Goal: Transaction & Acquisition: Purchase product/service

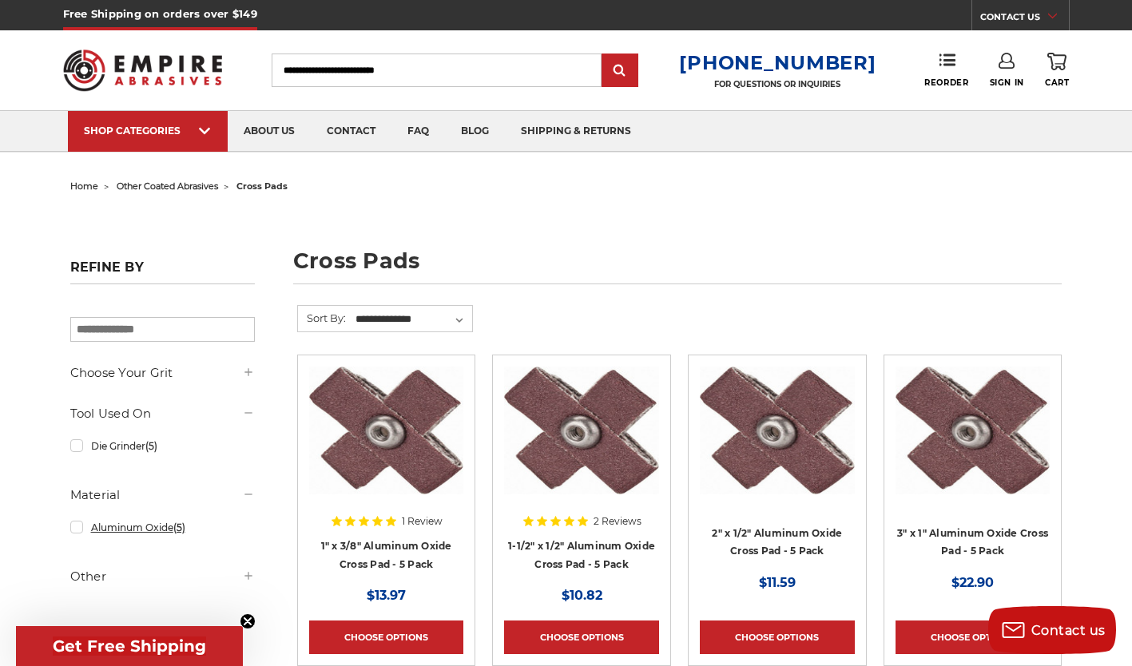
click at [141, 525] on link "Aluminum Oxide (5)" at bounding box center [162, 527] width 185 height 28
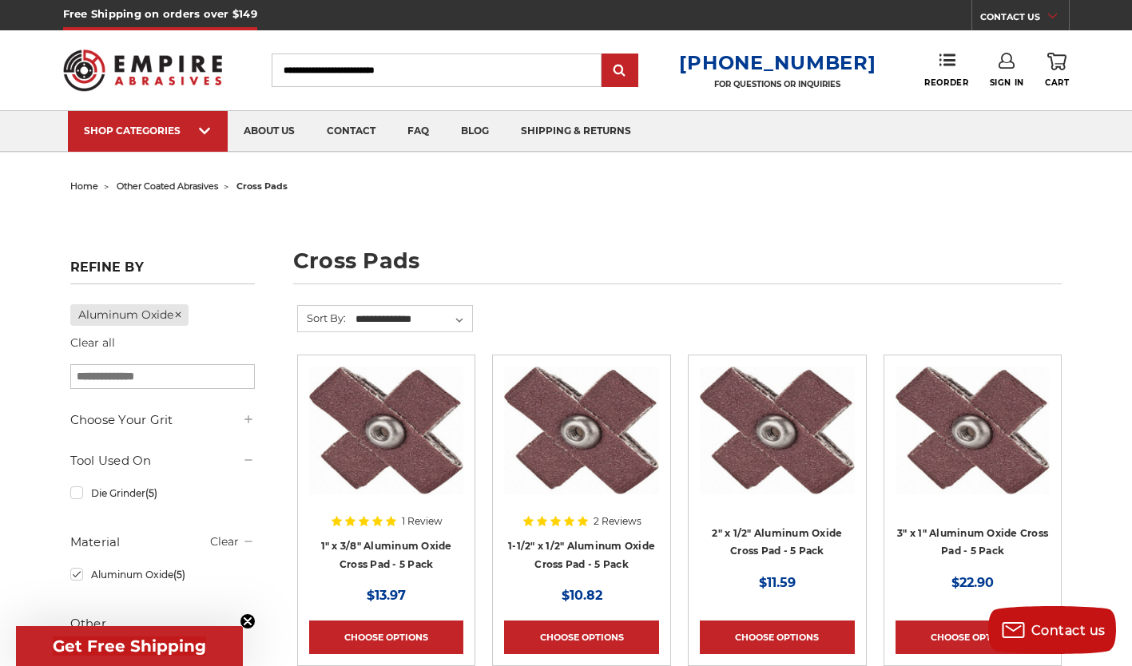
click at [141, 525] on div "Choose Your Grit 60 (Medium) (5) 80 (Medium) (5) 120 (Fine) (5)" at bounding box center [162, 526] width 185 height 231
click at [4, 35] on header "Free Shipping on orders over $149 CONTACT US Monday - Friday (excluding holiday…" at bounding box center [566, 76] width 1132 height 153
click at [89, 186] on span "home" at bounding box center [84, 185] width 28 height 11
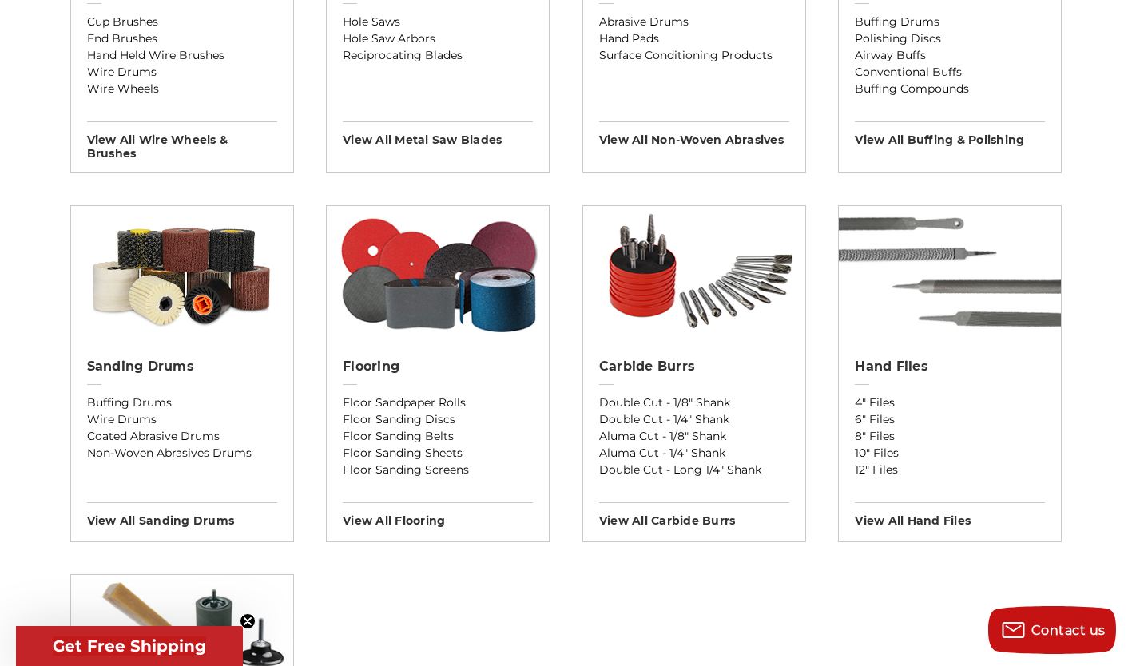
scroll to position [1169, 0]
click at [165, 364] on h2 "Sanding Drums" at bounding box center [182, 366] width 190 height 16
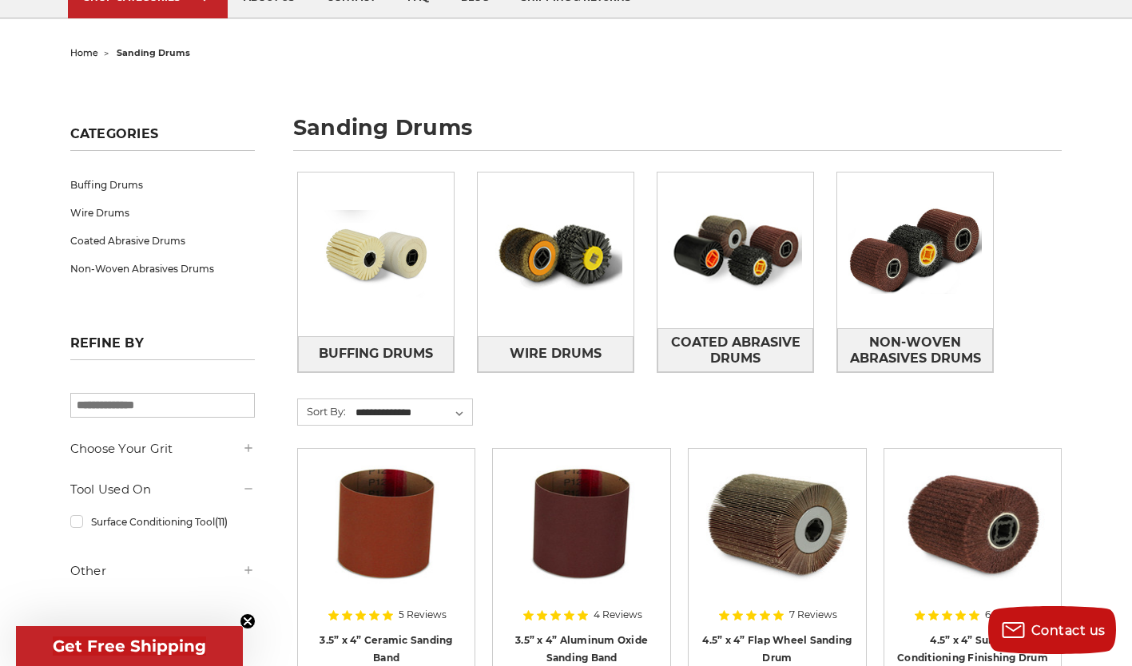
scroll to position [198, 0]
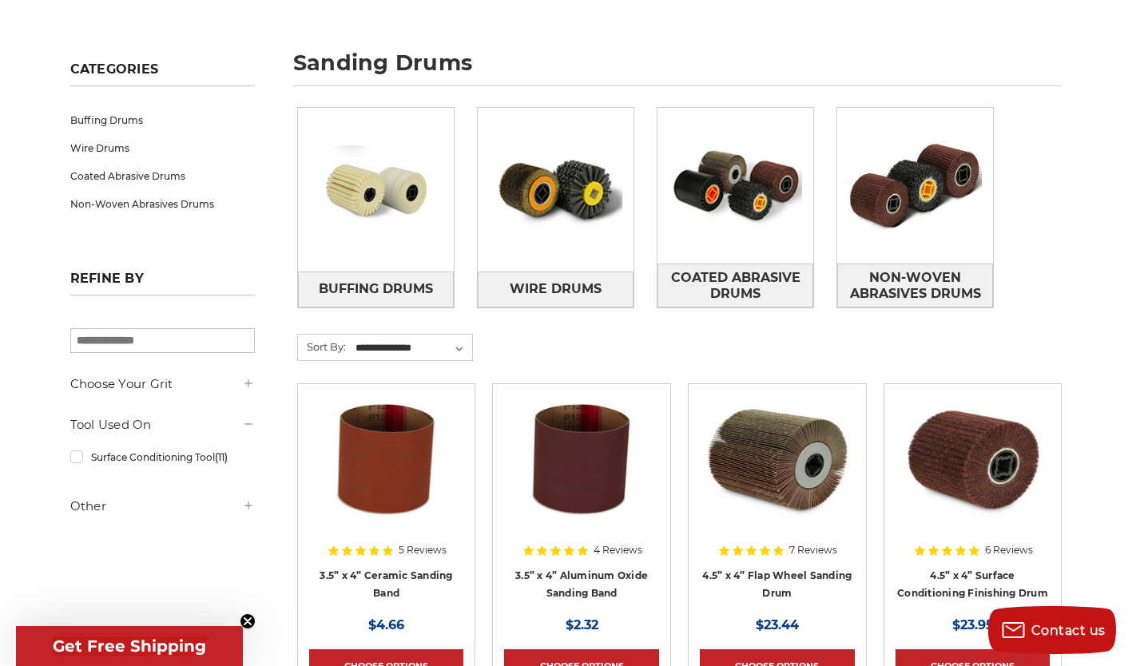
click at [720, 186] on img at bounding box center [735, 186] width 156 height 110
click at [955, 442] on img at bounding box center [972, 459] width 155 height 128
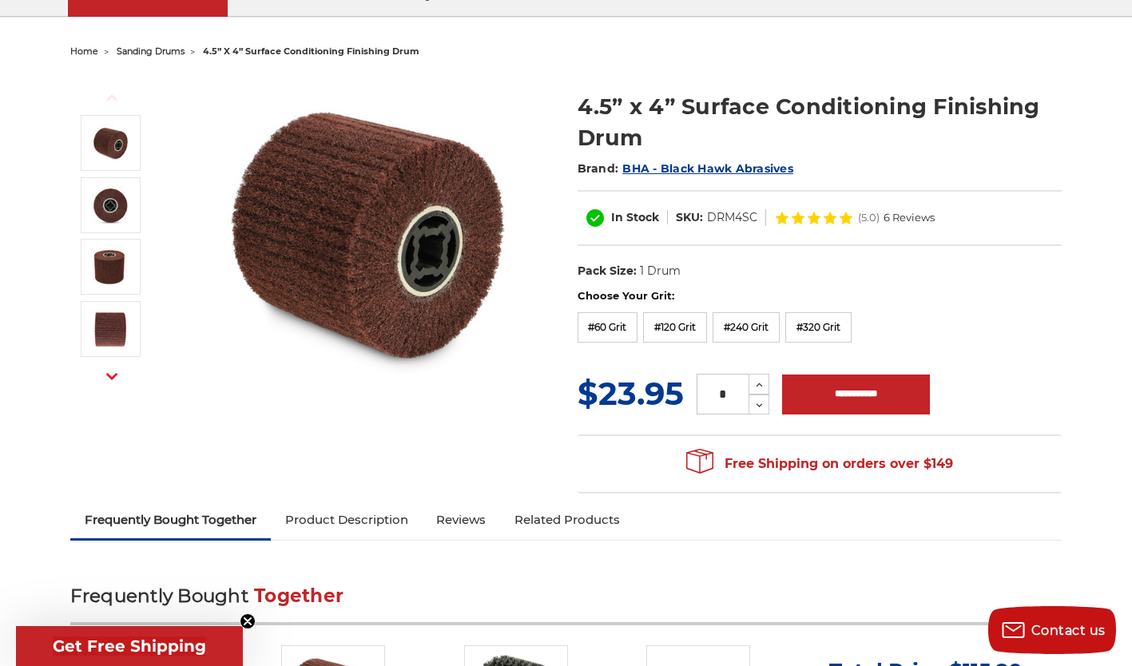
scroll to position [134, 0]
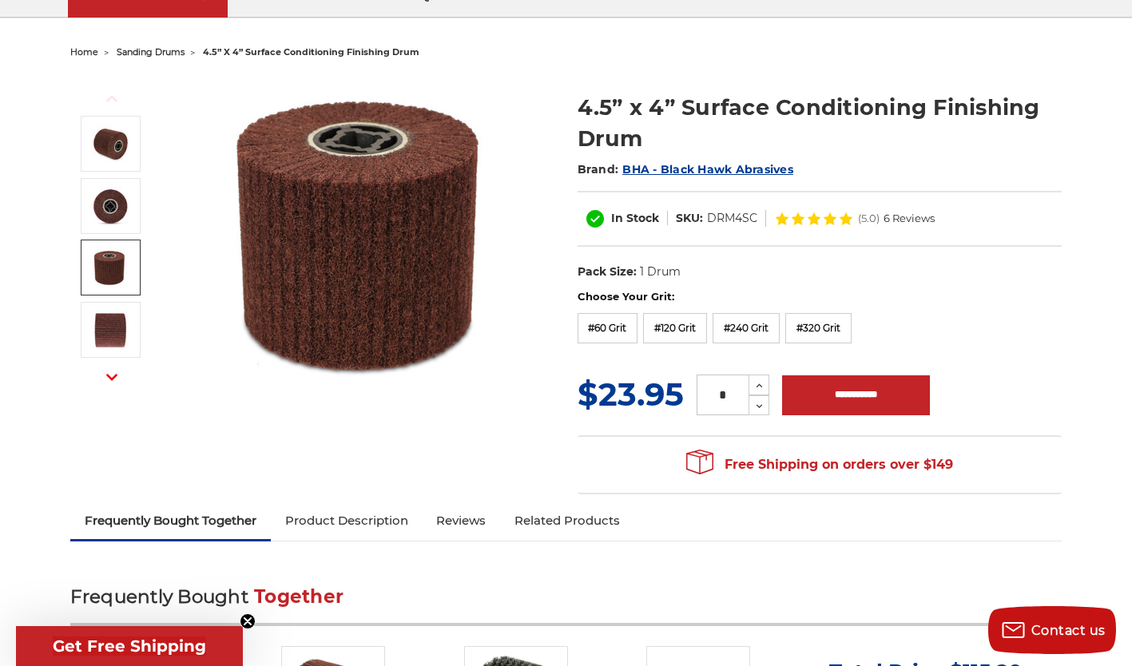
drag, startPoint x: 831, startPoint y: 322, endPoint x: 752, endPoint y: 331, distance: 79.6
click at [752, 331] on label "#240 Grit" at bounding box center [745, 328] width 67 height 30
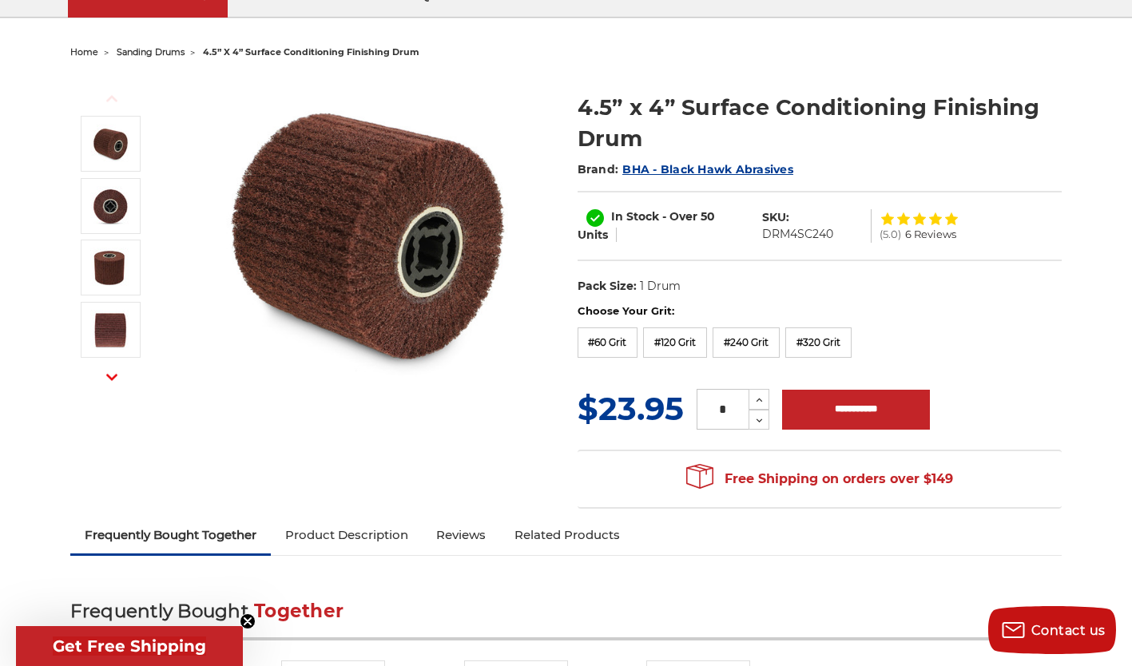
click at [696, 339] on label "#120 Grit" at bounding box center [675, 342] width 64 height 30
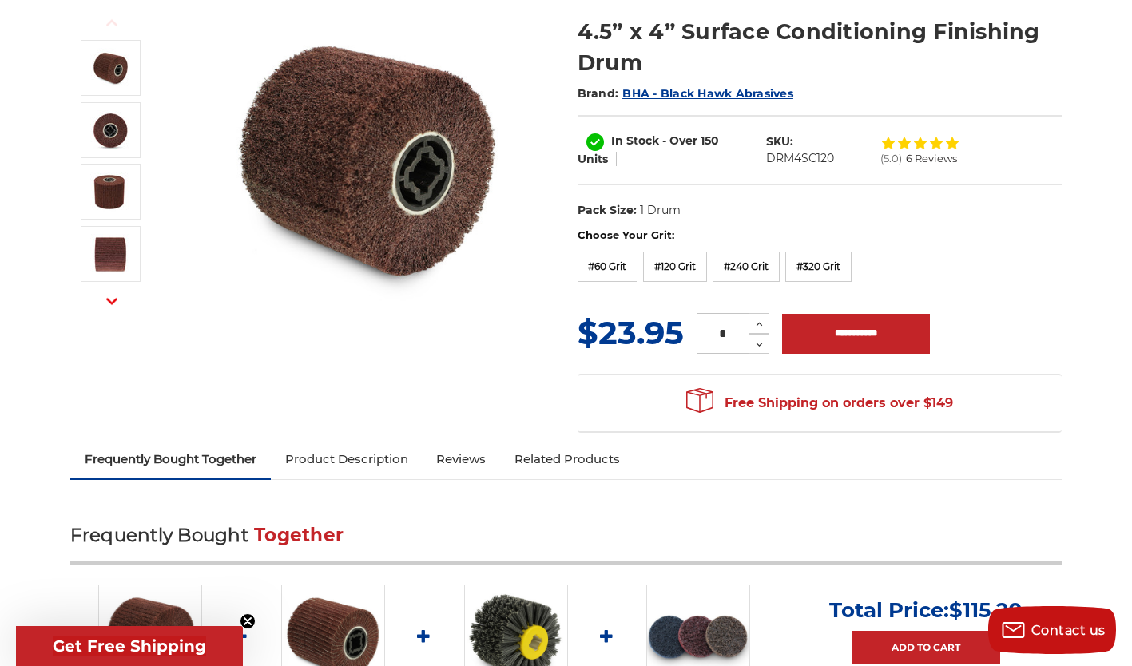
scroll to position [0, 0]
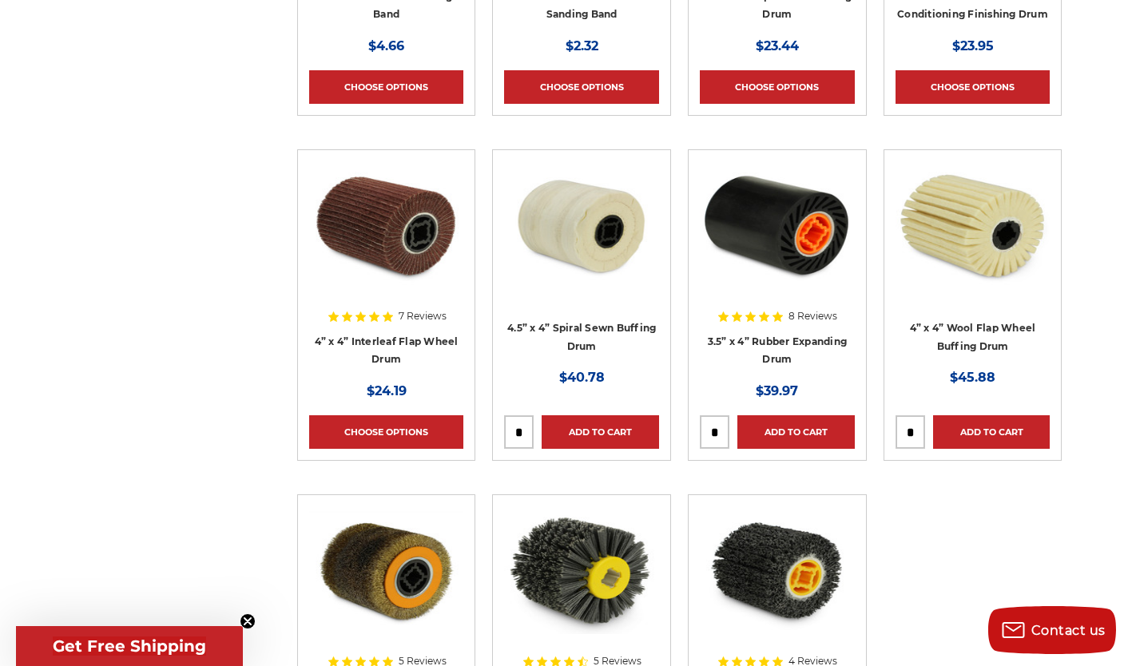
scroll to position [783, 0]
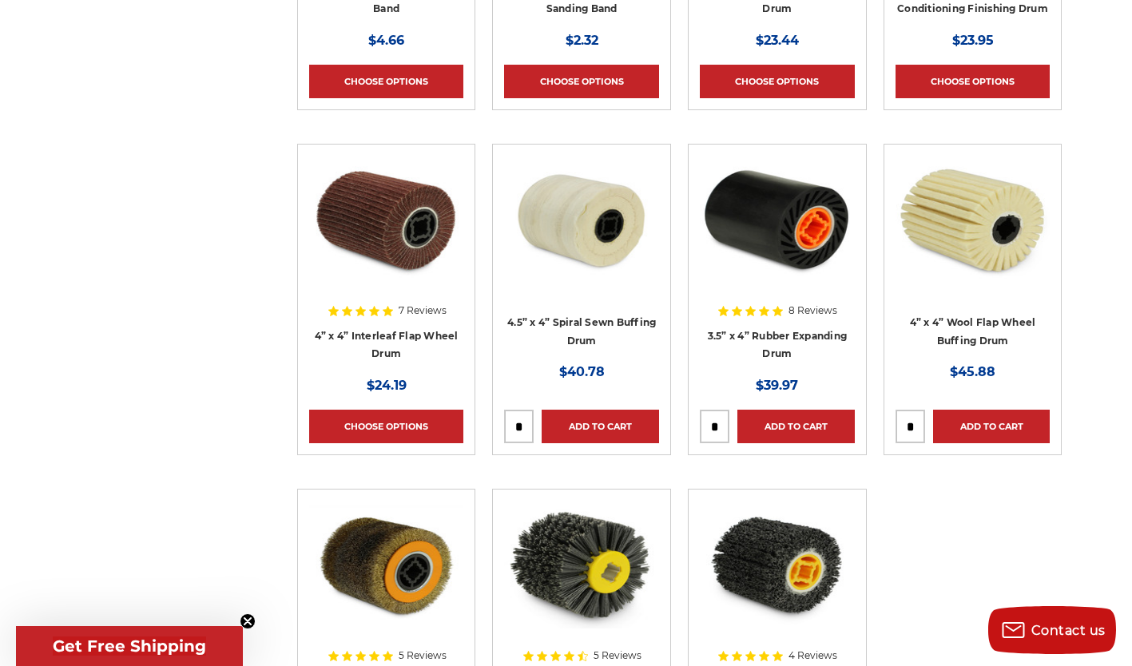
click at [594, 212] on img at bounding box center [581, 220] width 155 height 128
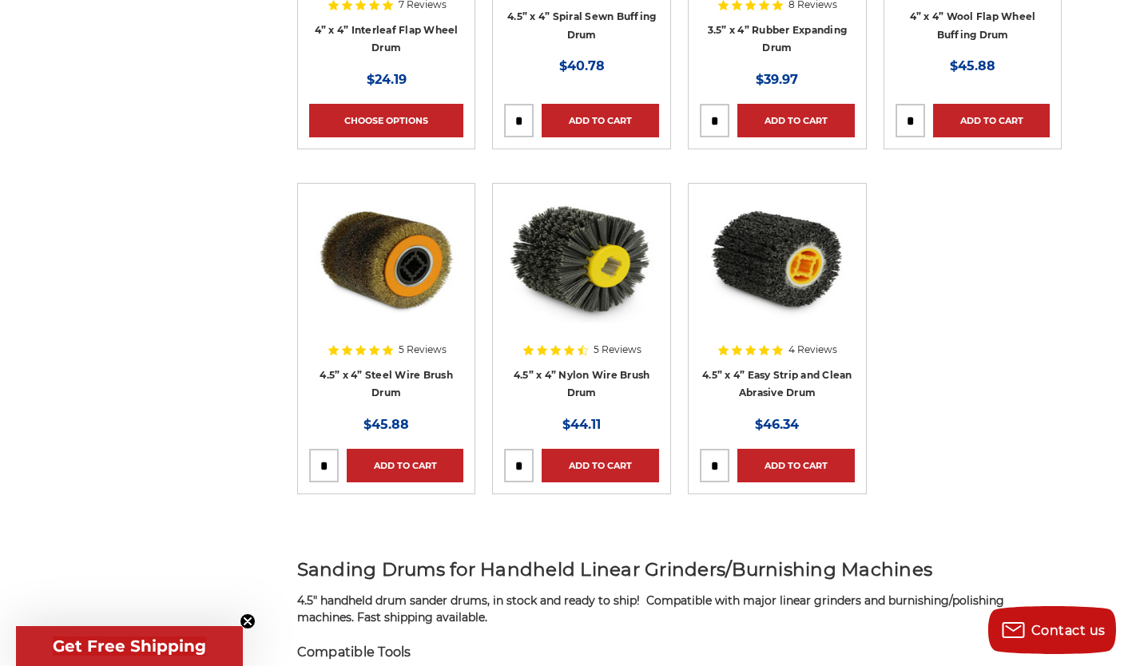
scroll to position [1133, 0]
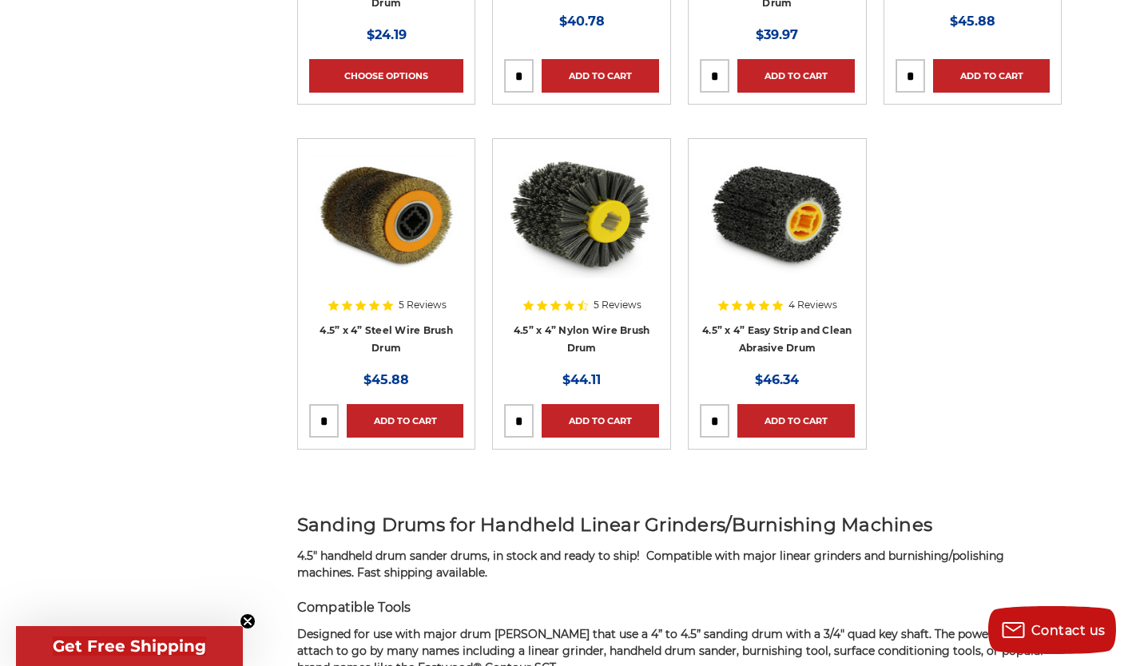
click at [535, 417] on div "Add to Cart" at bounding box center [581, 416] width 155 height 42
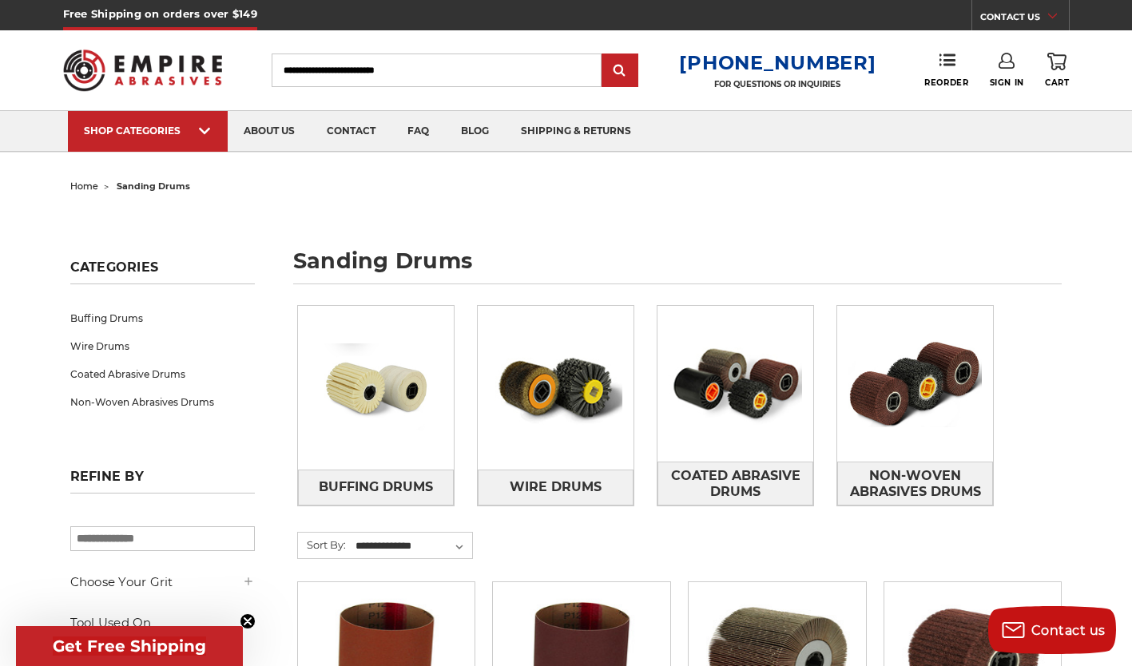
scroll to position [0, 0]
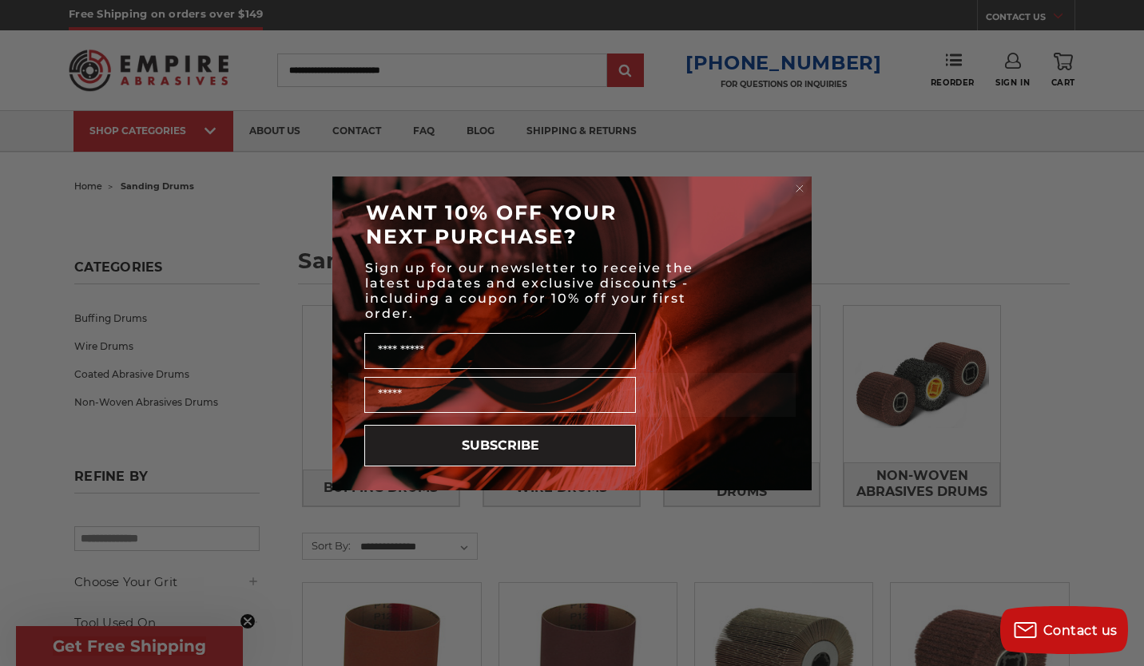
click at [798, 182] on circle "Close dialog" at bounding box center [799, 187] width 15 height 15
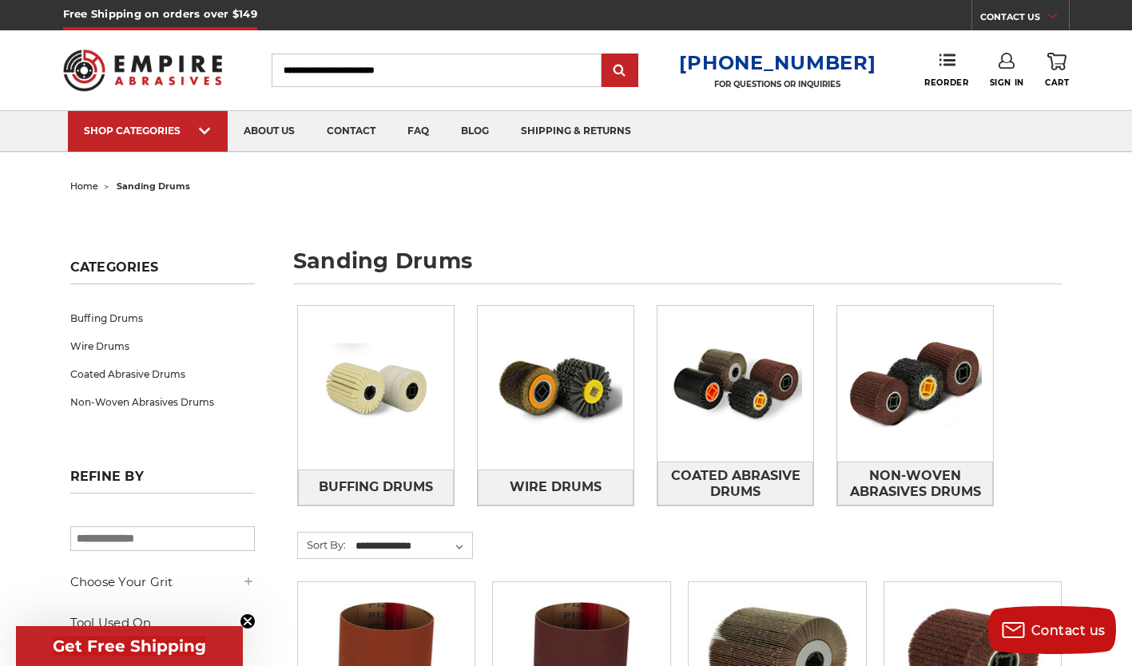
click at [874, 413] on img at bounding box center [915, 384] width 156 height 110
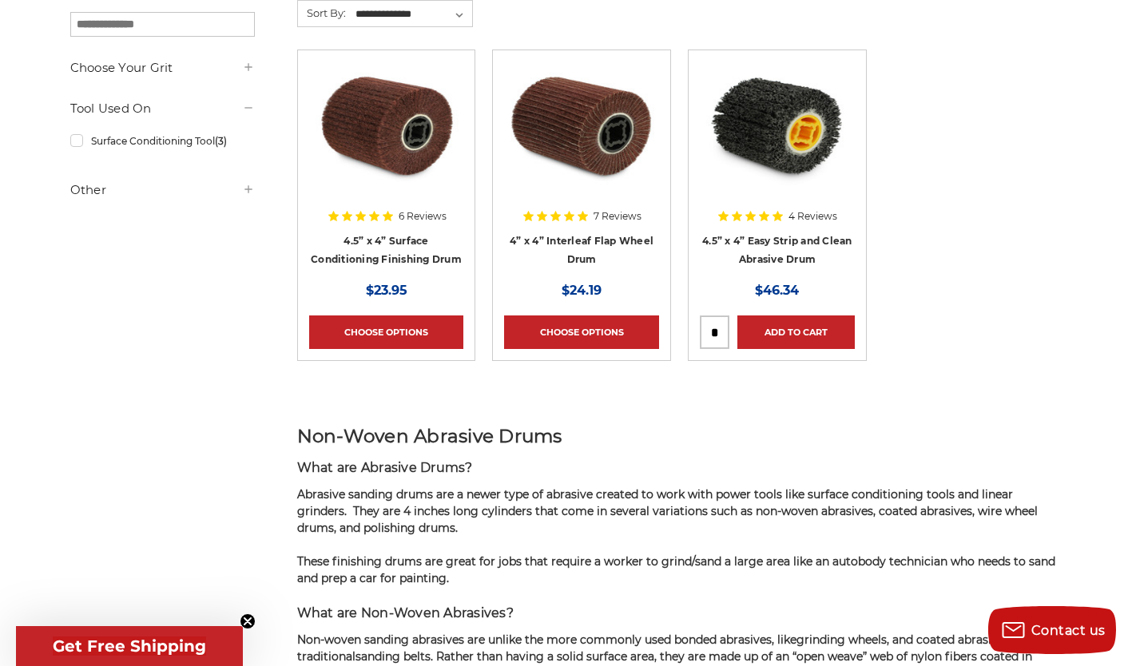
scroll to position [252, 0]
